Goal: Information Seeking & Learning: Learn about a topic

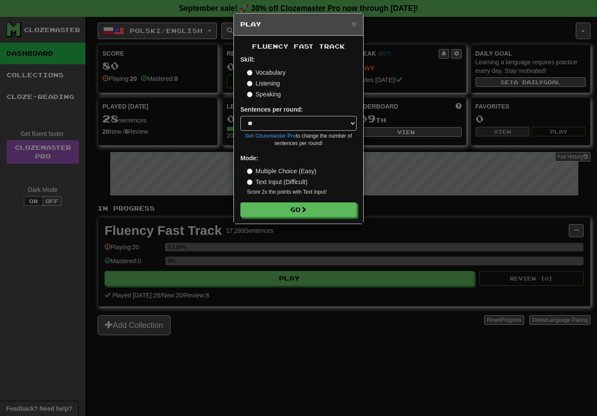
select select "**"
click at [319, 204] on button "Go" at bounding box center [298, 209] width 116 height 15
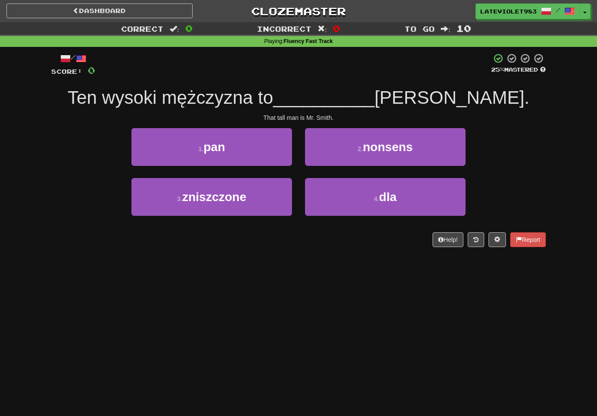
click at [258, 149] on button "1 . pan" at bounding box center [212, 147] width 161 height 38
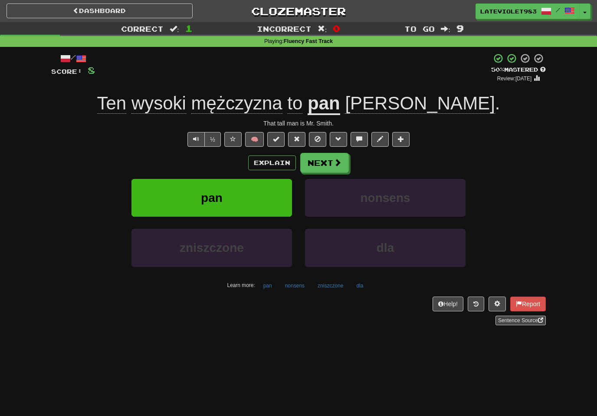
click at [303, 103] on span "to" at bounding box center [294, 103] width 15 height 21
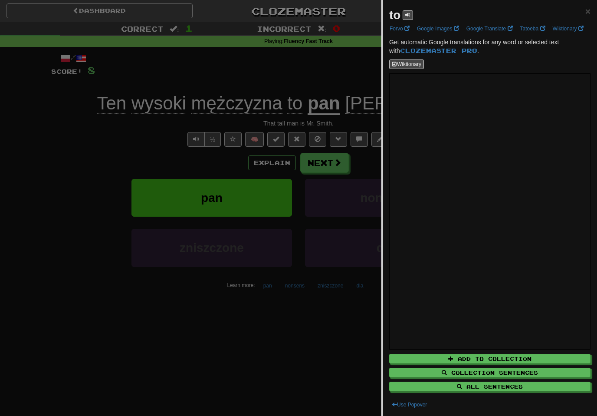
click at [589, 11] on span "×" at bounding box center [588, 11] width 5 height 10
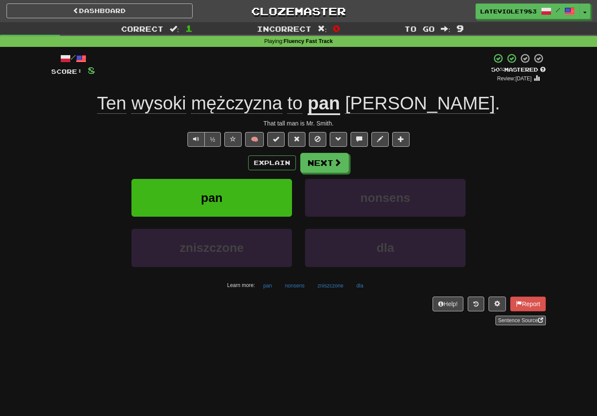
click at [214, 135] on button "½" at bounding box center [212, 139] width 16 height 15
click at [328, 164] on button "Next" at bounding box center [324, 163] width 49 height 20
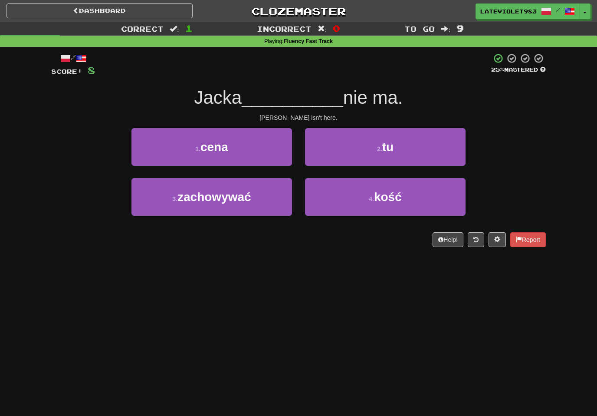
click at [362, 201] on button "4 . kość" at bounding box center [385, 197] width 161 height 38
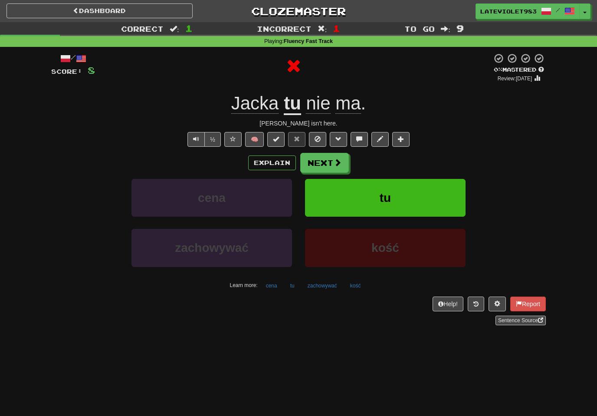
click at [332, 161] on button "Next" at bounding box center [324, 163] width 49 height 20
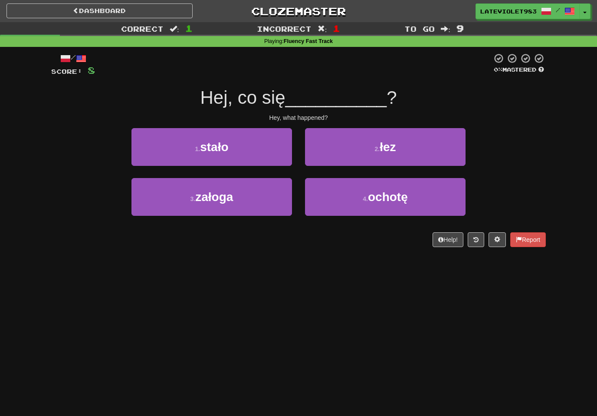
click at [257, 151] on button "1 . stało" at bounding box center [212, 147] width 161 height 38
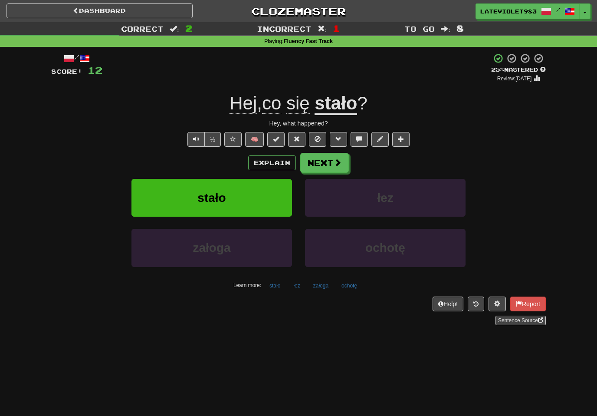
click at [214, 142] on button "½" at bounding box center [212, 139] width 16 height 15
click at [211, 138] on button "½" at bounding box center [212, 139] width 16 height 15
click at [334, 162] on span at bounding box center [338, 162] width 8 height 8
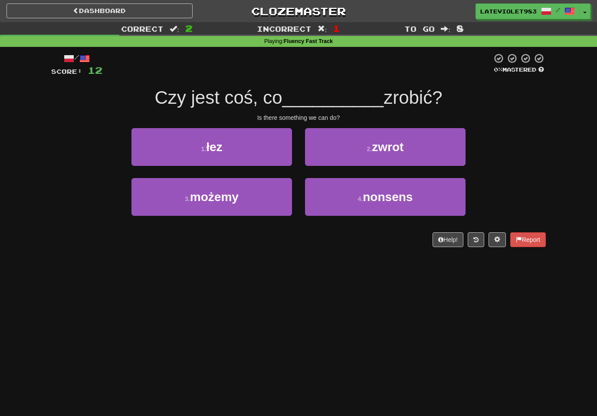
click at [244, 194] on button "3 . możemy" at bounding box center [212, 197] width 161 height 38
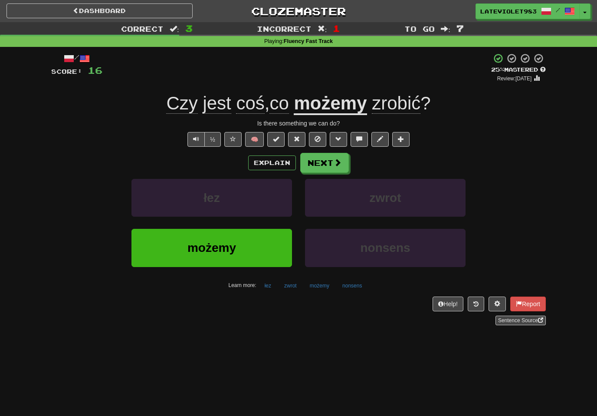
click at [334, 158] on span at bounding box center [338, 162] width 8 height 8
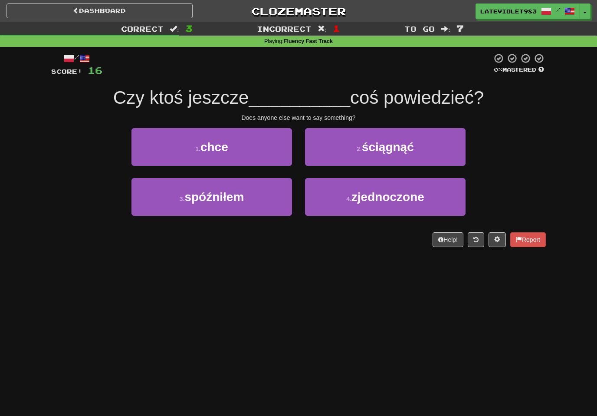
click at [258, 191] on button "3 . spóźniłem" at bounding box center [212, 197] width 161 height 38
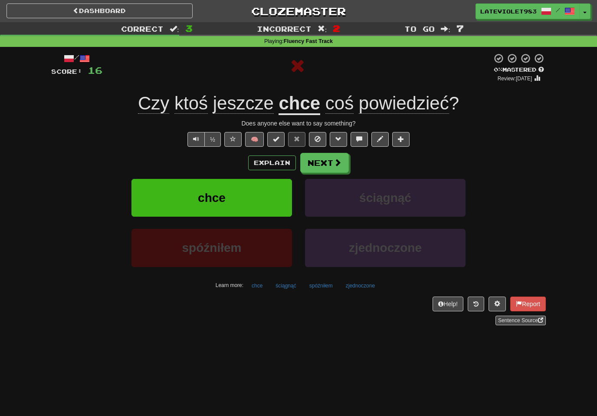
click at [214, 137] on button "½" at bounding box center [212, 139] width 16 height 15
click at [338, 166] on span at bounding box center [338, 162] width 8 height 8
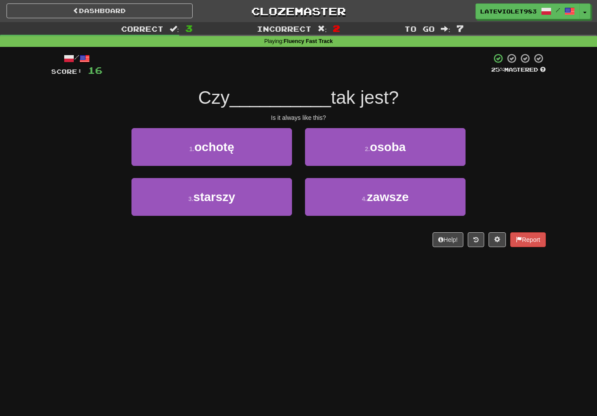
click at [373, 194] on span "zawsze" at bounding box center [388, 196] width 42 height 13
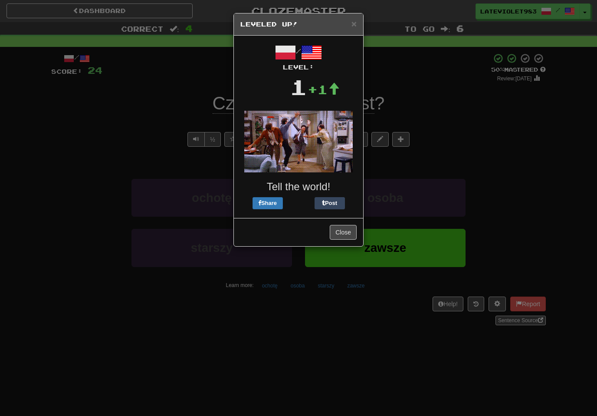
click at [352, 26] on span "×" at bounding box center [354, 24] width 5 height 10
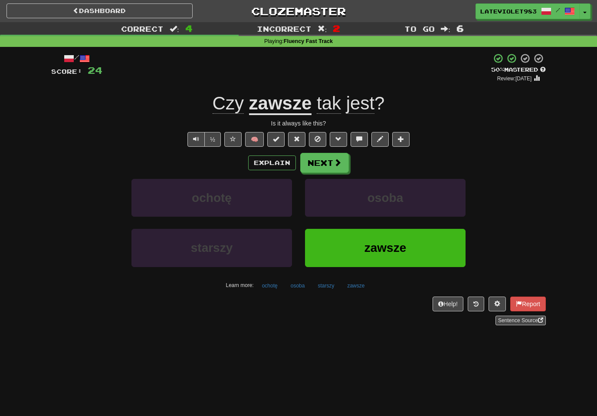
click at [331, 164] on button "Next" at bounding box center [324, 163] width 49 height 20
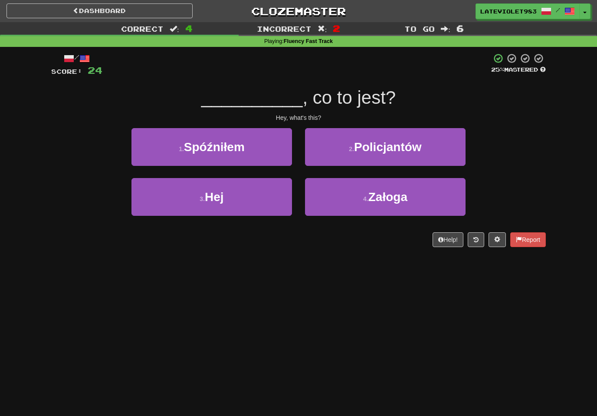
click at [252, 193] on button "3 . Hej" at bounding box center [212, 197] width 161 height 38
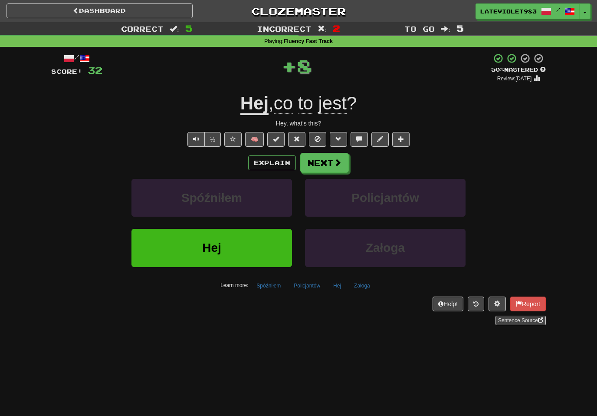
click at [331, 163] on button "Next" at bounding box center [324, 163] width 49 height 20
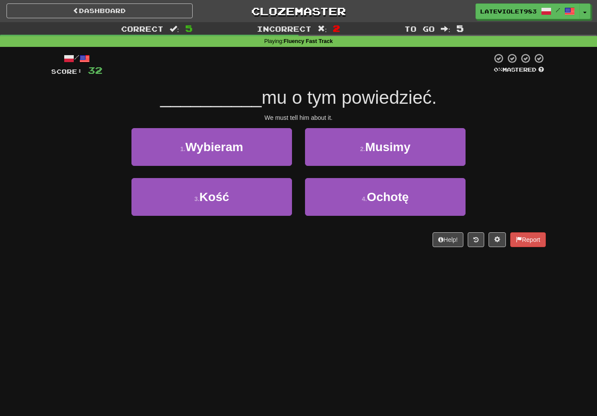
click at [400, 149] on span "Musimy" at bounding box center [388, 146] width 45 height 13
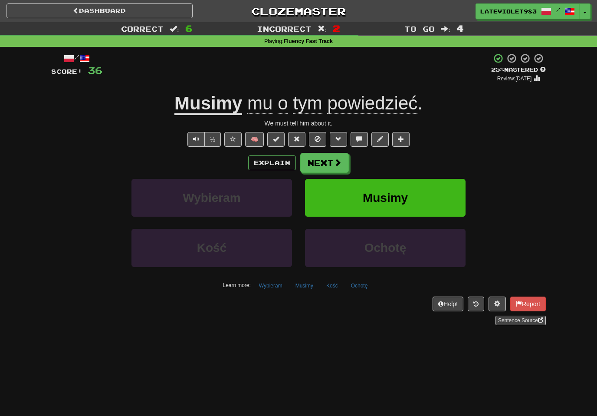
click at [337, 161] on span at bounding box center [338, 162] width 8 height 8
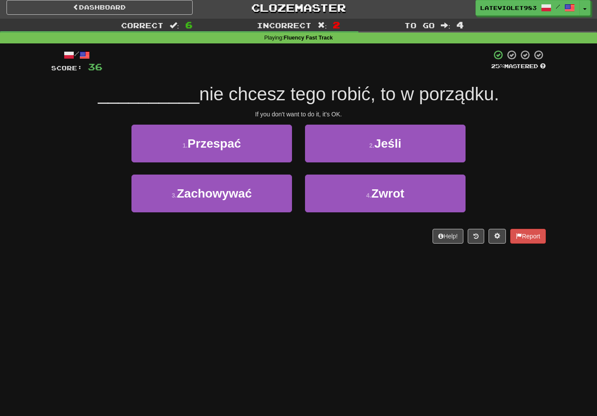
click at [412, 140] on button "2 . Jeśli" at bounding box center [385, 144] width 161 height 38
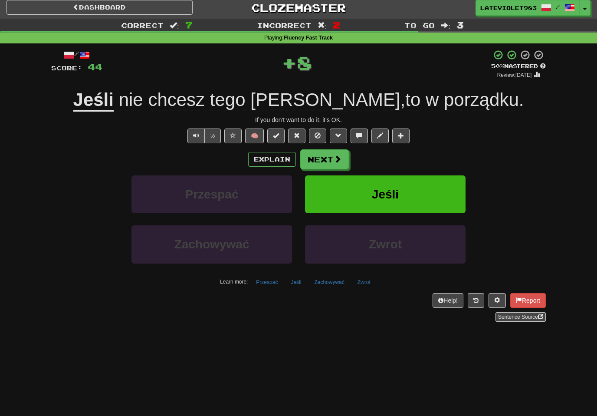
scroll to position [3, 0]
click at [335, 162] on span at bounding box center [338, 159] width 8 height 8
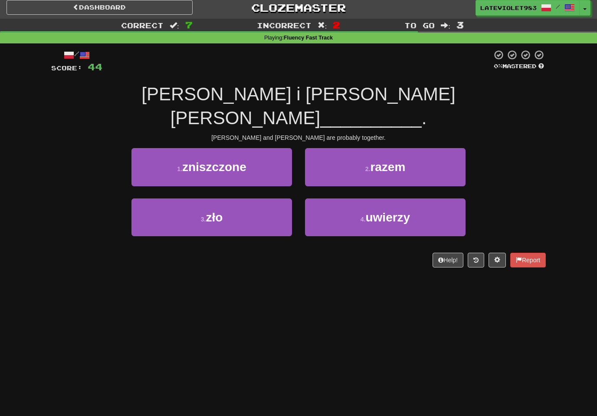
click at [379, 211] on span "uwierzy" at bounding box center [388, 217] width 45 height 13
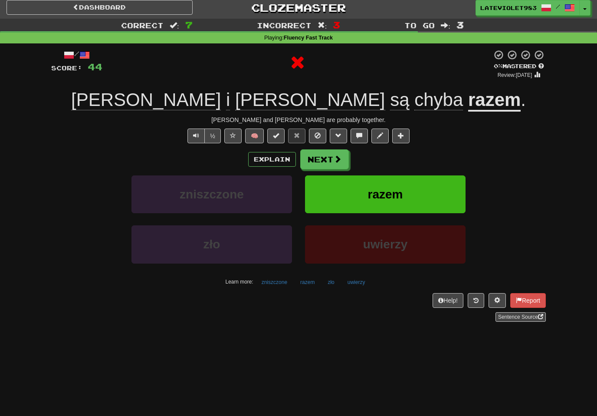
click at [344, 158] on button "Next" at bounding box center [324, 159] width 49 height 20
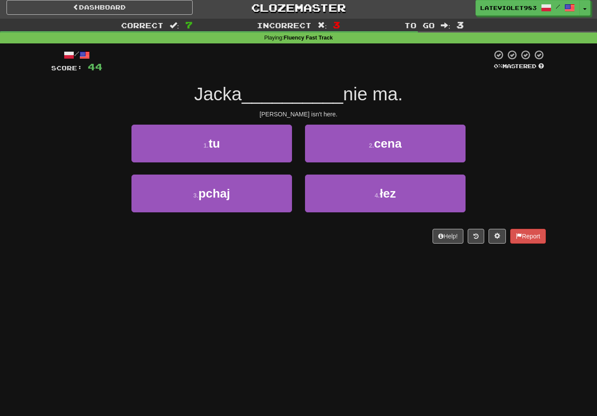
click at [251, 139] on button "1 . tu" at bounding box center [212, 144] width 161 height 38
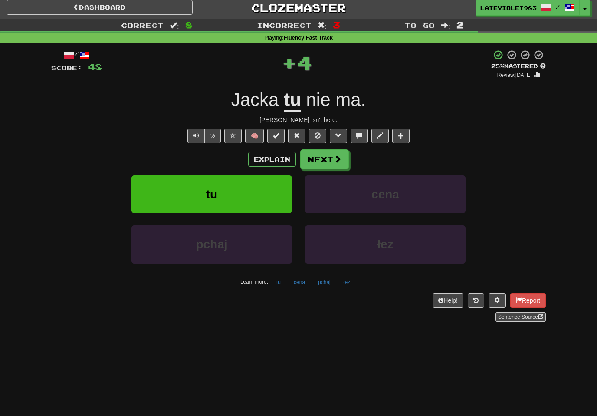
click at [335, 155] on span at bounding box center [338, 159] width 8 height 8
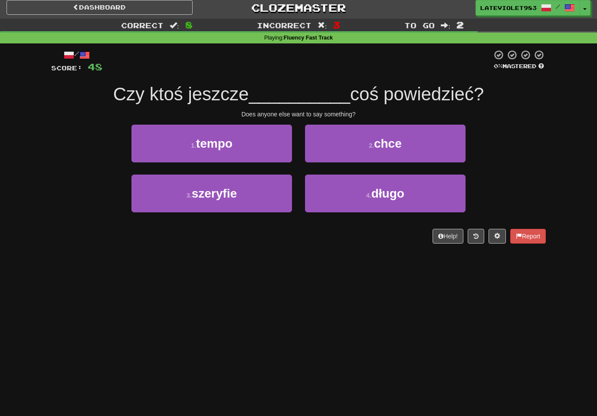
click at [379, 142] on span "chce" at bounding box center [388, 143] width 28 height 13
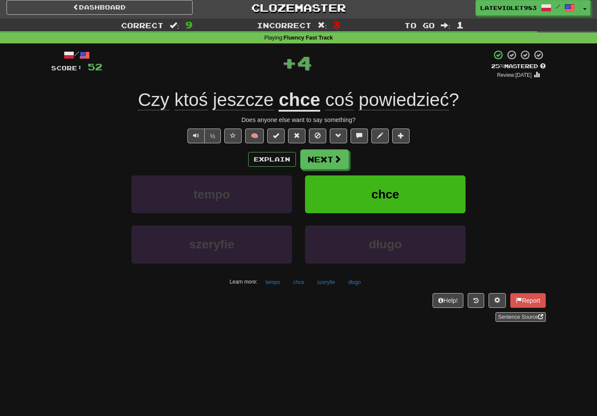
click at [328, 161] on button "Next" at bounding box center [324, 159] width 49 height 20
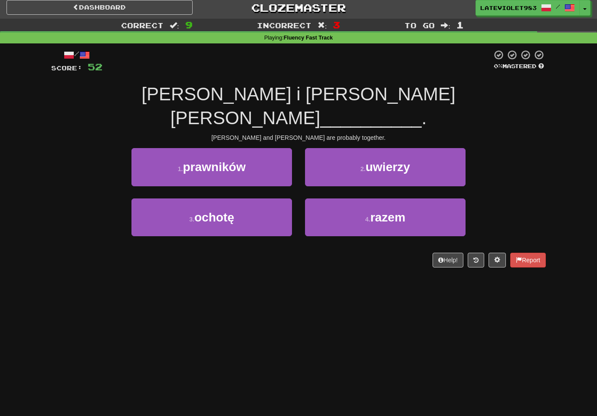
click at [357, 198] on button "4 . razem" at bounding box center [385, 217] width 161 height 38
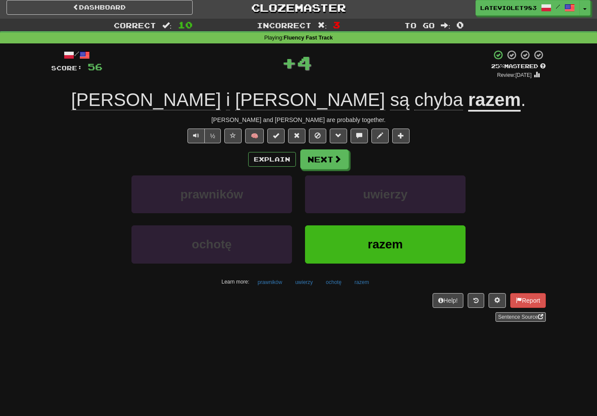
click at [332, 159] on button "Next" at bounding box center [324, 159] width 49 height 20
